Goal: Task Accomplishment & Management: Use online tool/utility

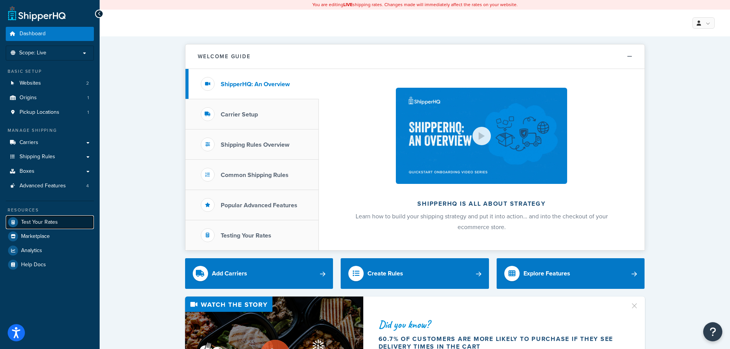
click at [58, 223] on link "Test Your Rates" at bounding box center [50, 222] width 88 height 14
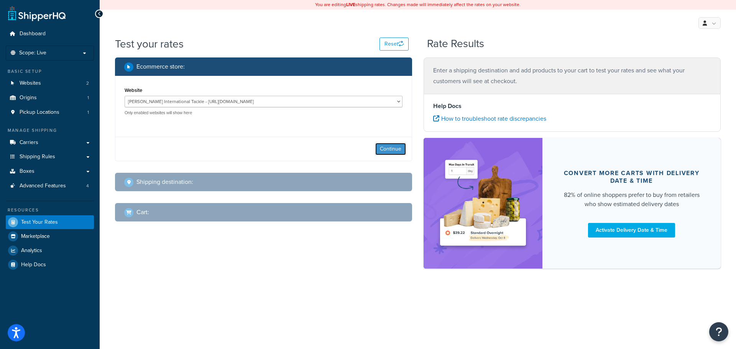
click at [393, 154] on button "Continue" at bounding box center [390, 149] width 31 height 12
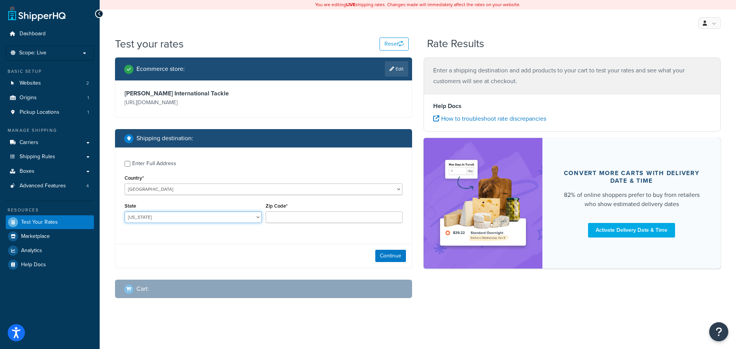
click at [167, 221] on select "[US_STATE] [US_STATE] [US_STATE] [US_STATE] [US_STATE] Armed Forces Americas Ar…" at bounding box center [193, 217] width 137 height 11
select select "FL"
click at [125, 212] on select "[US_STATE] [US_STATE] [US_STATE] [US_STATE] [US_STATE] Armed Forces Americas Ar…" at bounding box center [193, 217] width 137 height 11
click at [349, 220] on input "Zip Code*" at bounding box center [334, 217] width 137 height 11
type input "33101"
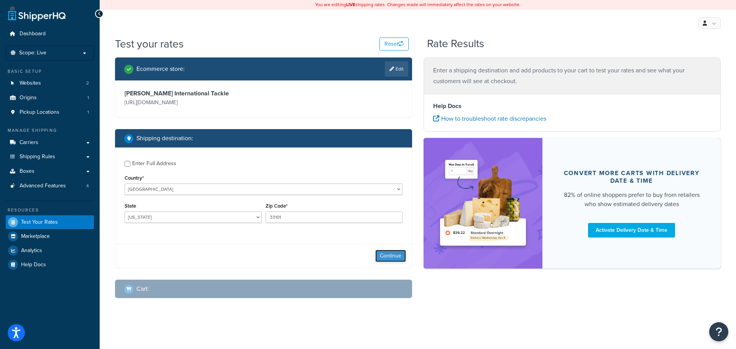
click at [392, 254] on button "Continue" at bounding box center [390, 256] width 31 height 12
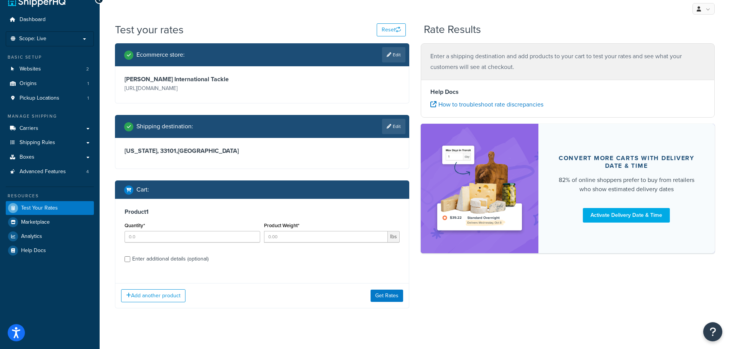
scroll to position [18, 0]
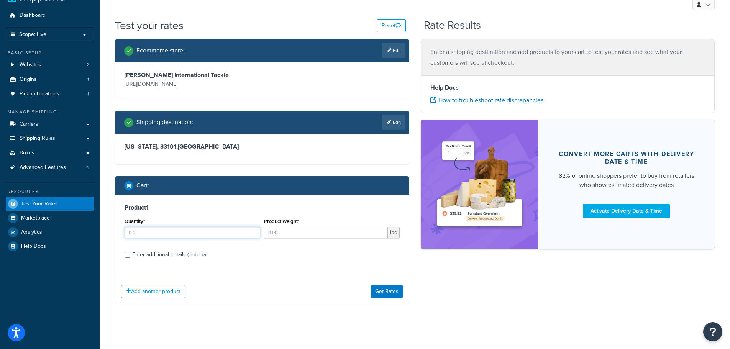
click at [174, 233] on input "Quantity*" at bounding box center [193, 232] width 136 height 11
type input "1"
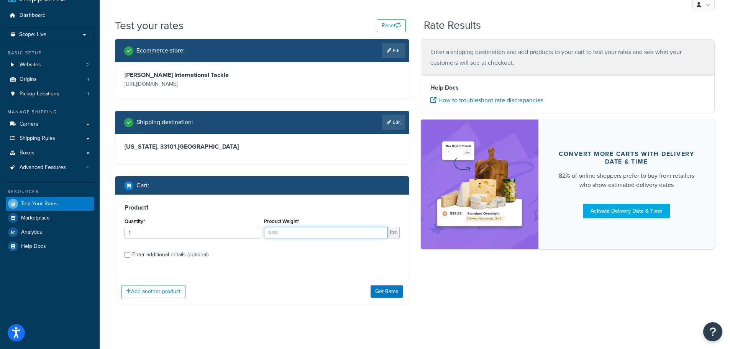
click at [293, 234] on input "Product Weight*" at bounding box center [326, 232] width 124 height 11
type input "2.6"
click at [203, 257] on div "Enter additional details (optional)" at bounding box center [170, 254] width 76 height 11
click at [130, 257] on input "Enter additional details (optional)" at bounding box center [128, 255] width 6 height 6
checkbox input "true"
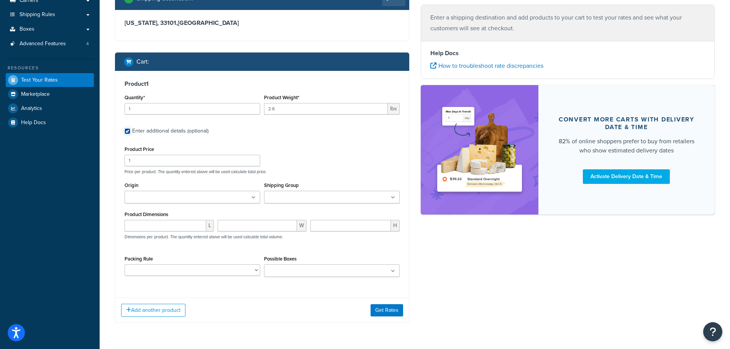
scroll to position [167, 0]
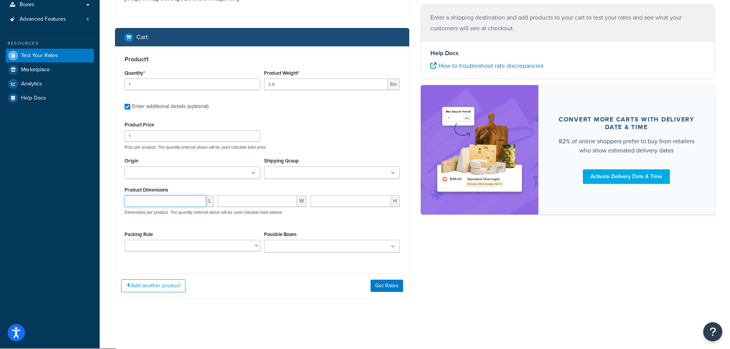
click at [169, 200] on input "number" at bounding box center [166, 200] width 82 height 11
type input "37.5"
type input "12.5"
type input "2"
click at [203, 247] on select "10' Rod - 5" Rod Tube - 2pc & BG5000 Spinning Reel 2'8" Rod - 3" Rod Tube & Tan…" at bounding box center [193, 245] width 136 height 11
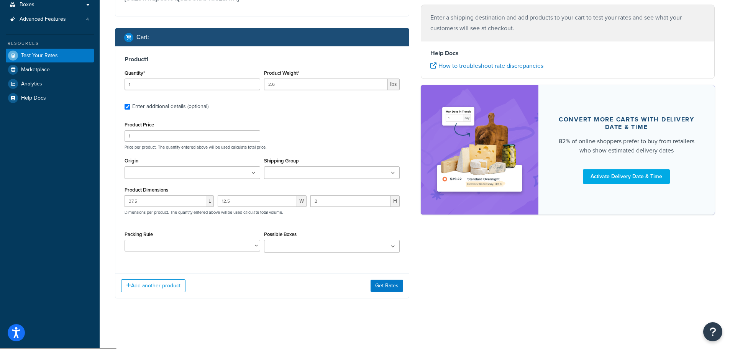
click at [104, 253] on div "Test your rates Reset Rate Results Ecommerce store : Edit [PERSON_NAME] Interna…" at bounding box center [415, 99] width 630 height 459
click at [385, 287] on button "Get Rates" at bounding box center [387, 286] width 33 height 12
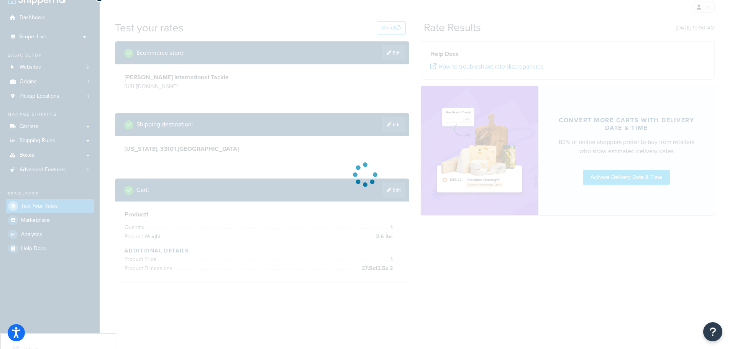
scroll to position [0, 0]
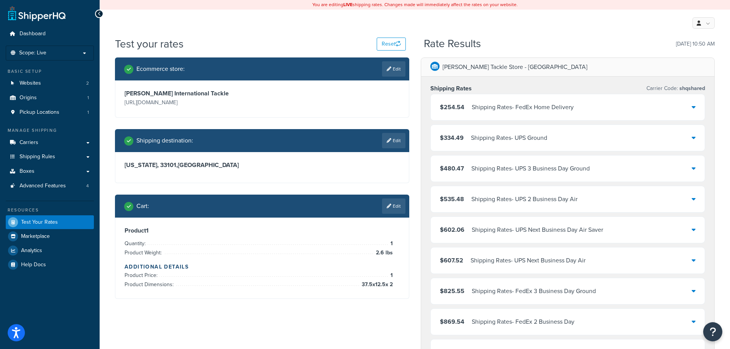
click at [494, 108] on div "Shipping Rates - FedEx Home Delivery" at bounding box center [523, 107] width 102 height 11
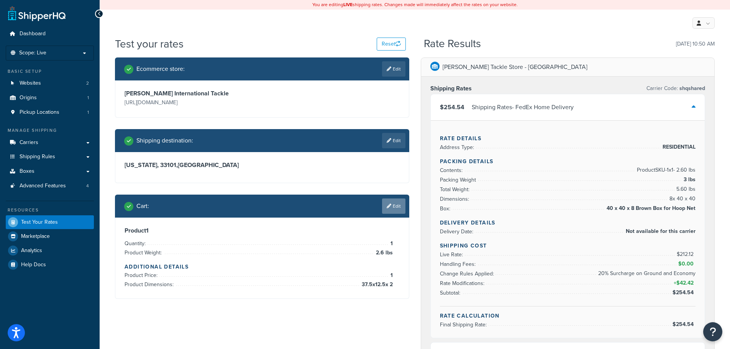
click at [393, 208] on link "Edit" at bounding box center [393, 206] width 23 height 15
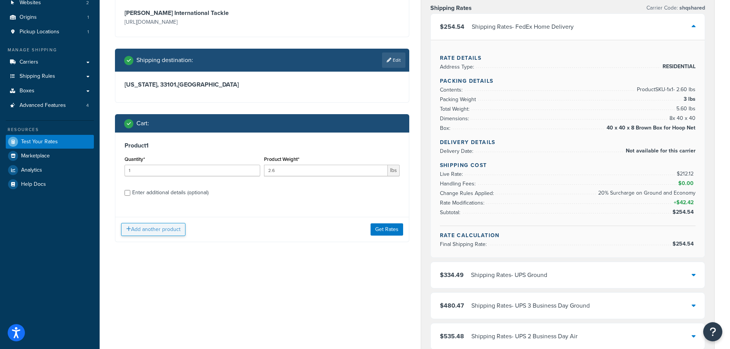
scroll to position [115, 0]
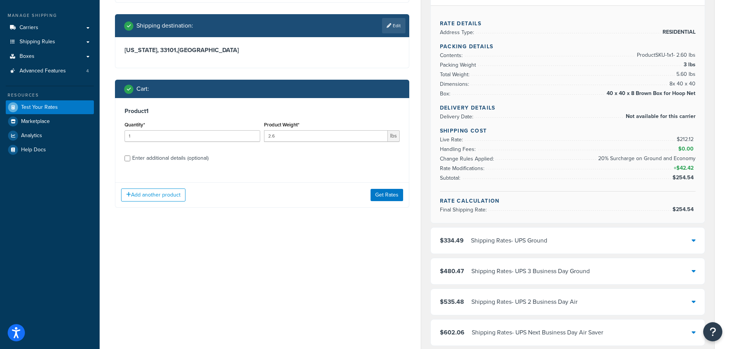
click at [178, 159] on div "Enter additional details (optional)" at bounding box center [170, 158] width 76 height 11
click at [130, 159] on input "Enter additional details (optional)" at bounding box center [128, 159] width 6 height 6
checkbox input "true"
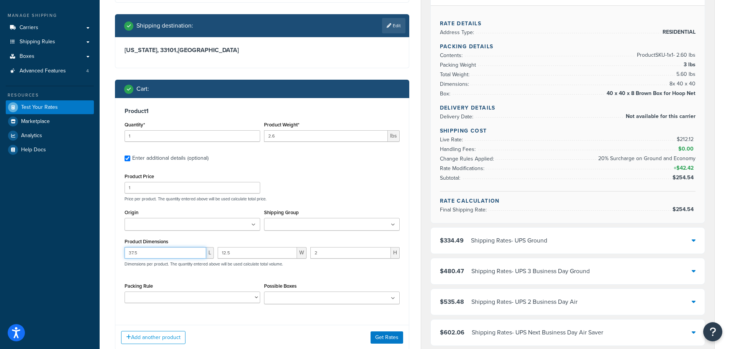
drag, startPoint x: 159, startPoint y: 251, endPoint x: 105, endPoint y: 249, distance: 54.1
click at [105, 249] on div "Test your rates Reset Rate Results [DATE] 10:50 AM Ecommerce store : Edit [PERS…" at bounding box center [415, 317] width 630 height 793
type input "36"
type input "12"
type input "4"
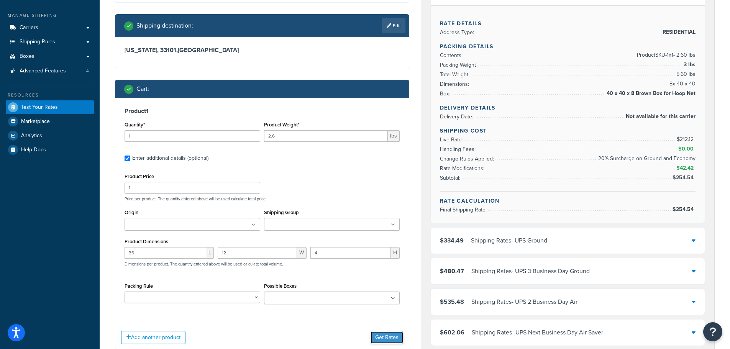
click at [387, 338] on button "Get Rates" at bounding box center [387, 337] width 33 height 12
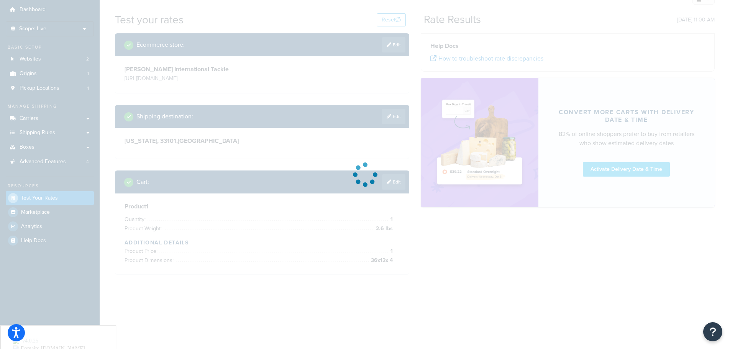
scroll to position [0, 0]
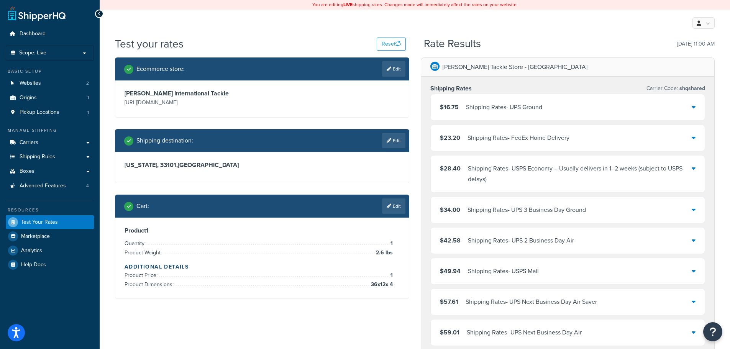
click at [490, 106] on div "Shipping Rates - UPS Ground" at bounding box center [504, 107] width 76 height 11
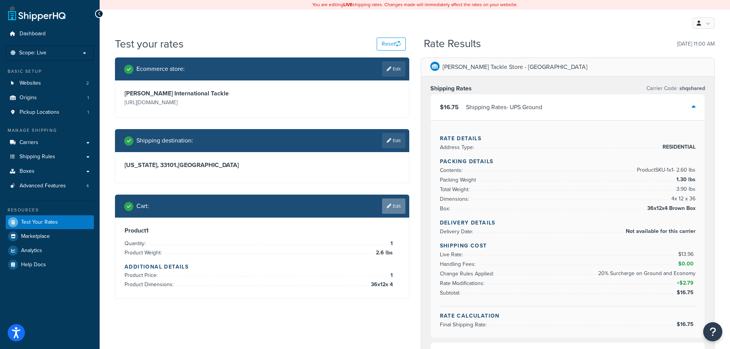
click at [391, 206] on link "Edit" at bounding box center [393, 206] width 23 height 15
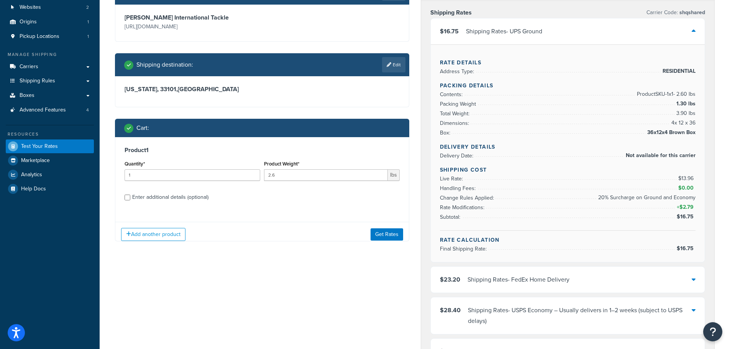
scroll to position [77, 0]
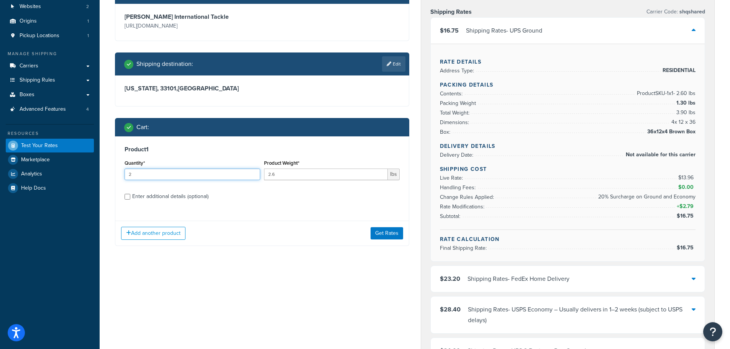
type input "2"
click at [253, 172] on input "2" at bounding box center [193, 174] width 136 height 11
click at [386, 235] on button "Get Rates" at bounding box center [387, 233] width 33 height 12
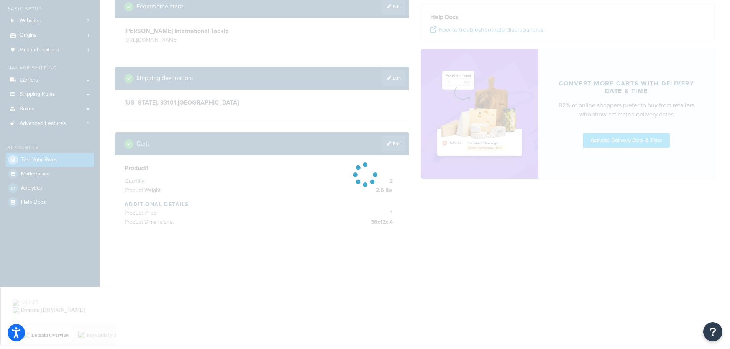
scroll to position [0, 0]
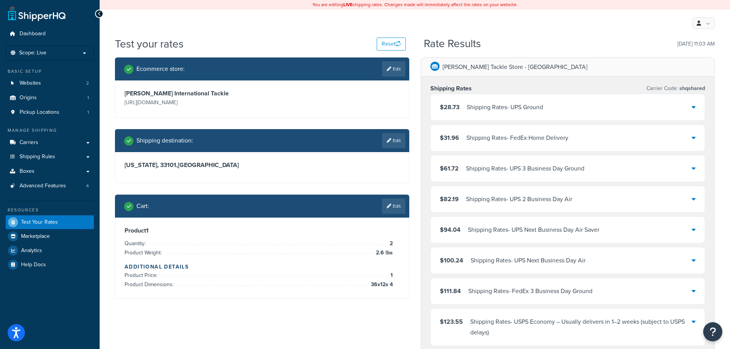
click at [486, 103] on div "Shipping Rates - UPS Ground" at bounding box center [505, 107] width 76 height 11
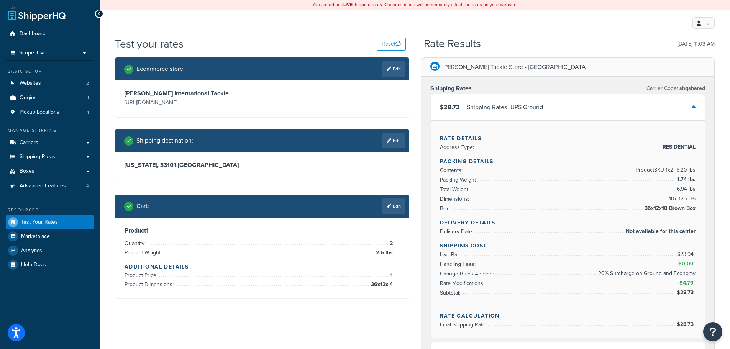
click at [486, 103] on div "Shipping Rates - UPS Ground" at bounding box center [505, 107] width 76 height 11
